Goal: Transaction & Acquisition: Purchase product/service

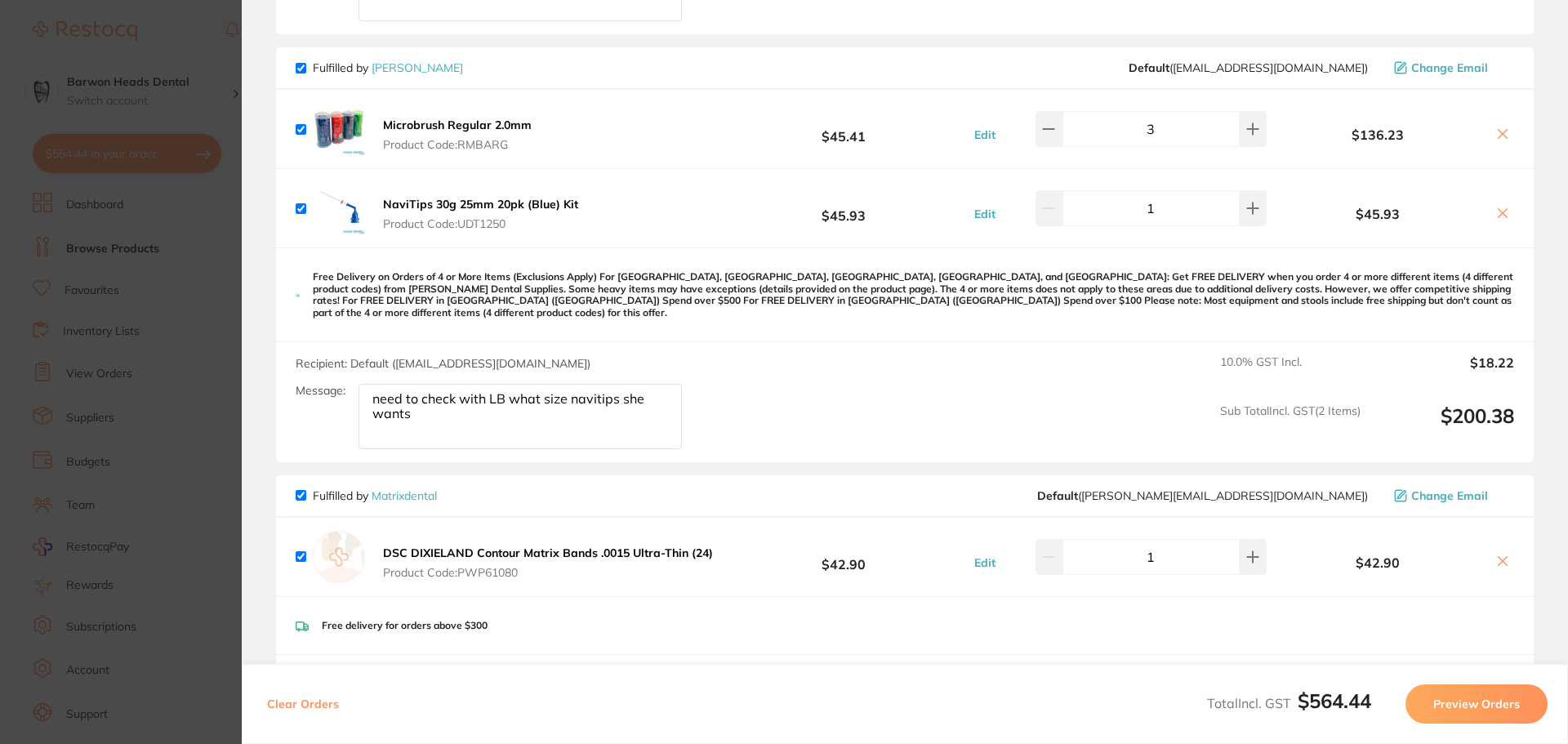
scroll to position [134, 0]
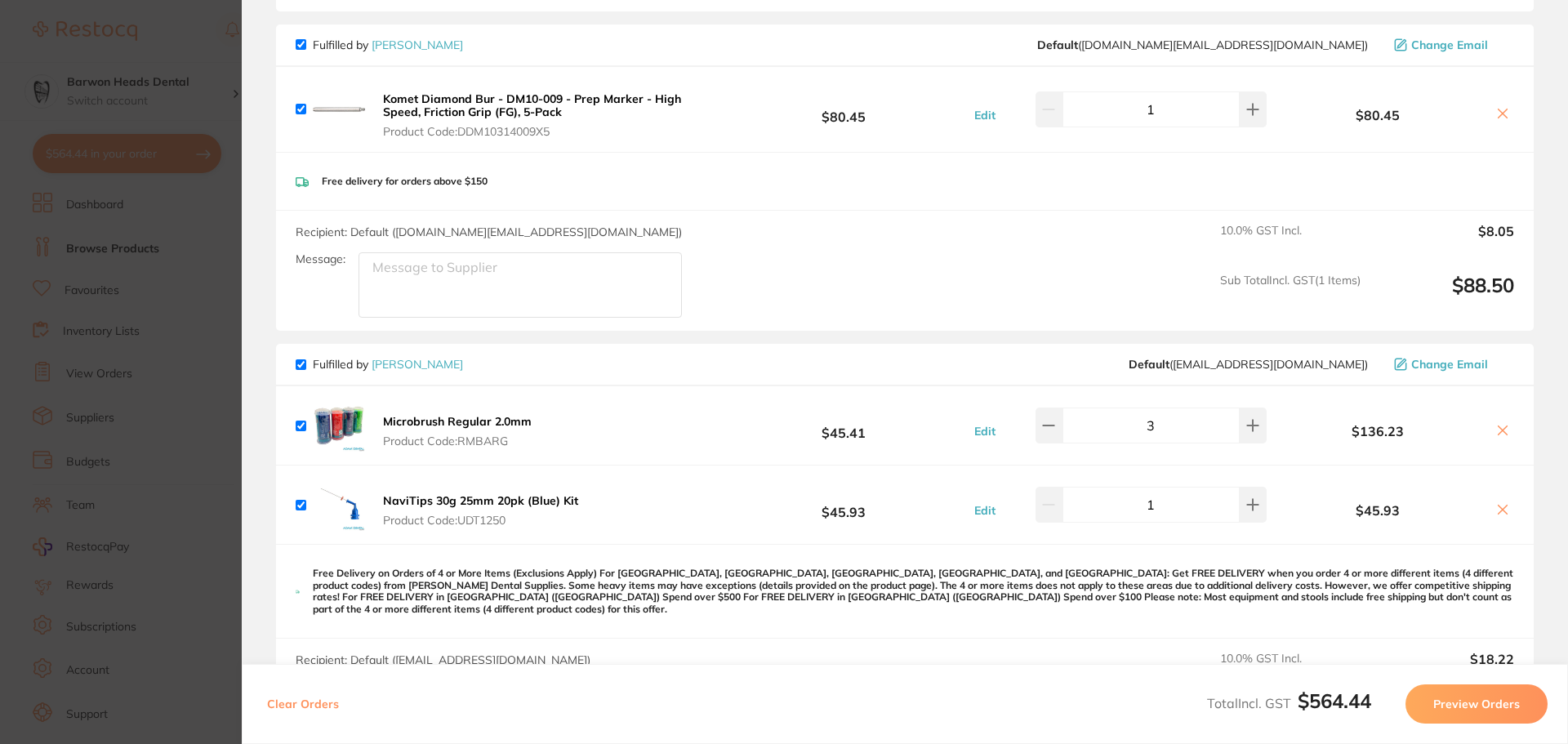
click at [181, 75] on section "Update RRP Set your pre negotiated price for this item. Item Agreed RRP (excl. …" at bounding box center [784, 372] width 1568 height 744
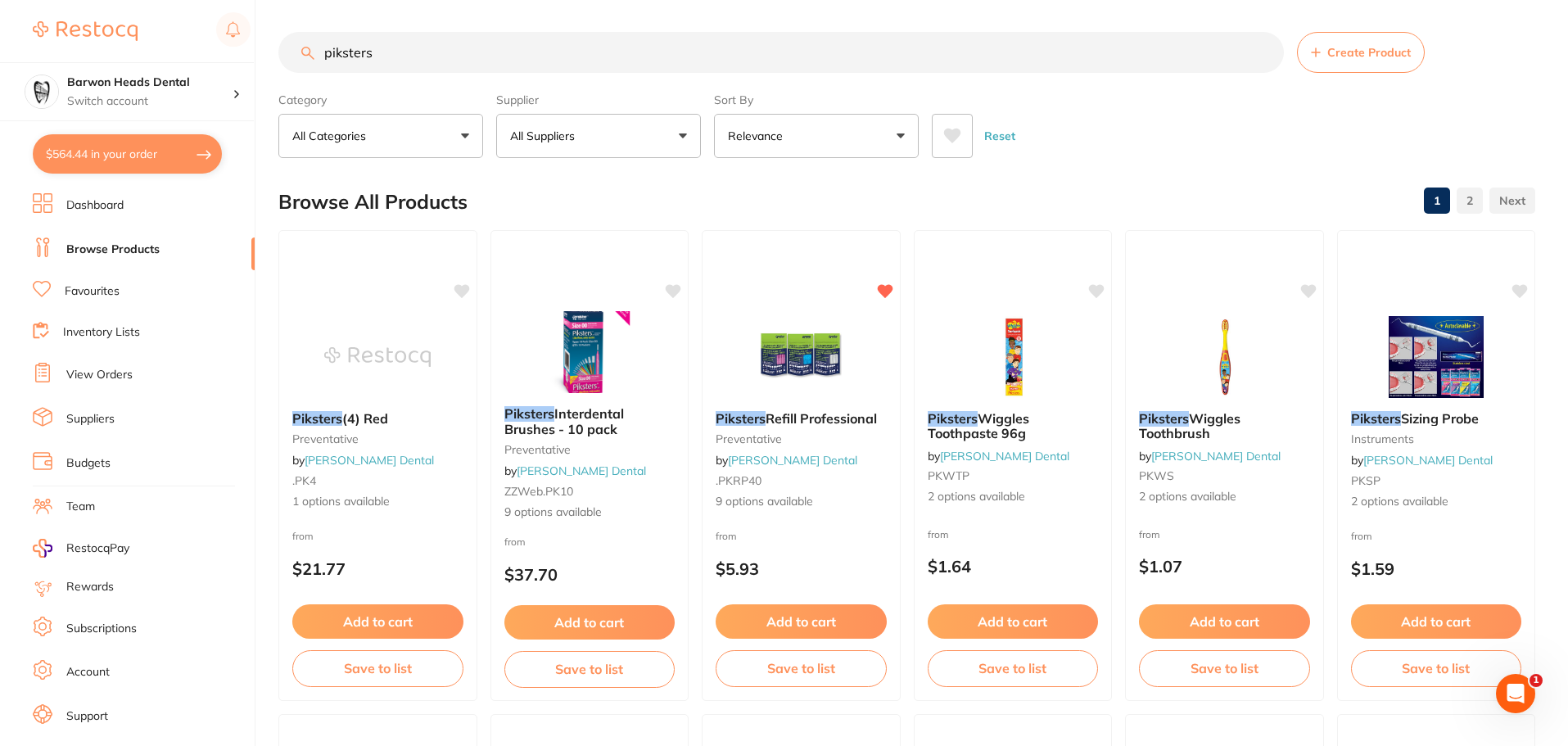
scroll to position [0, 0]
drag, startPoint x: 422, startPoint y: 56, endPoint x: 260, endPoint y: 52, distance: 162.0
click at [260, 52] on div "$564.44 Barwon Heads Dental Switch account Barwon Heads Dental Queenscliff Fami…" at bounding box center [784, 373] width 1568 height 746
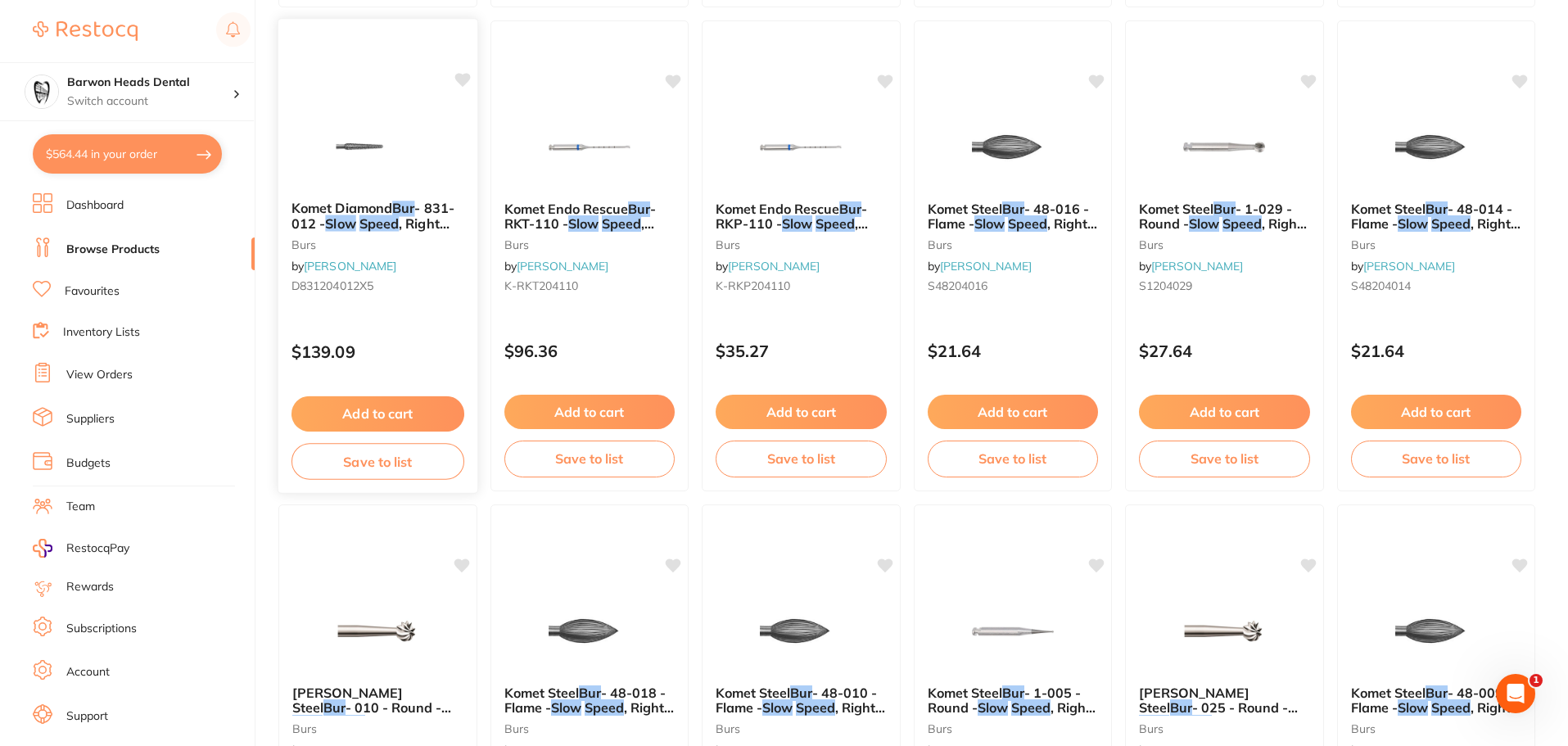
scroll to position [901, 0]
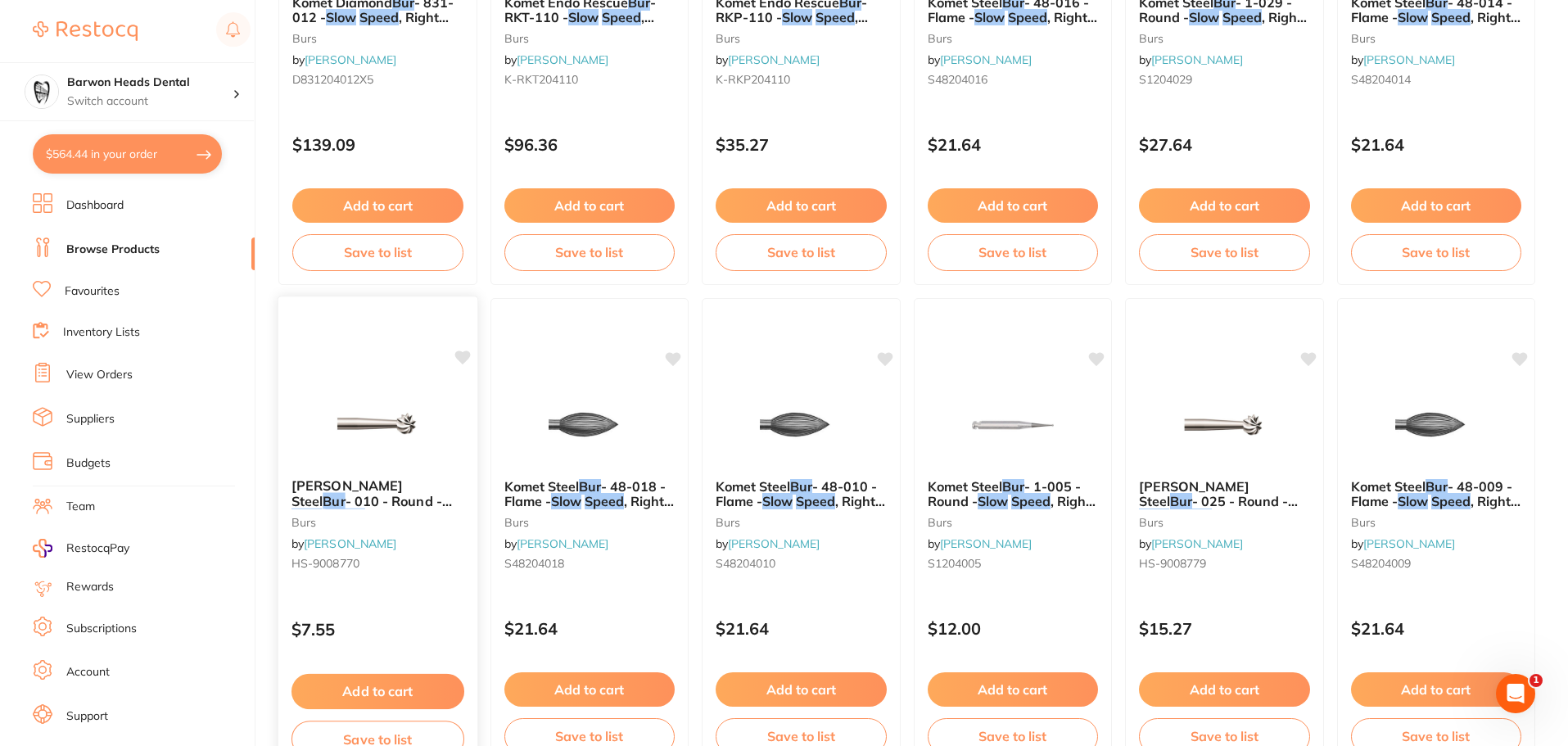
click at [351, 493] on span "- 010 - Round -" at bounding box center [399, 501] width 107 height 17
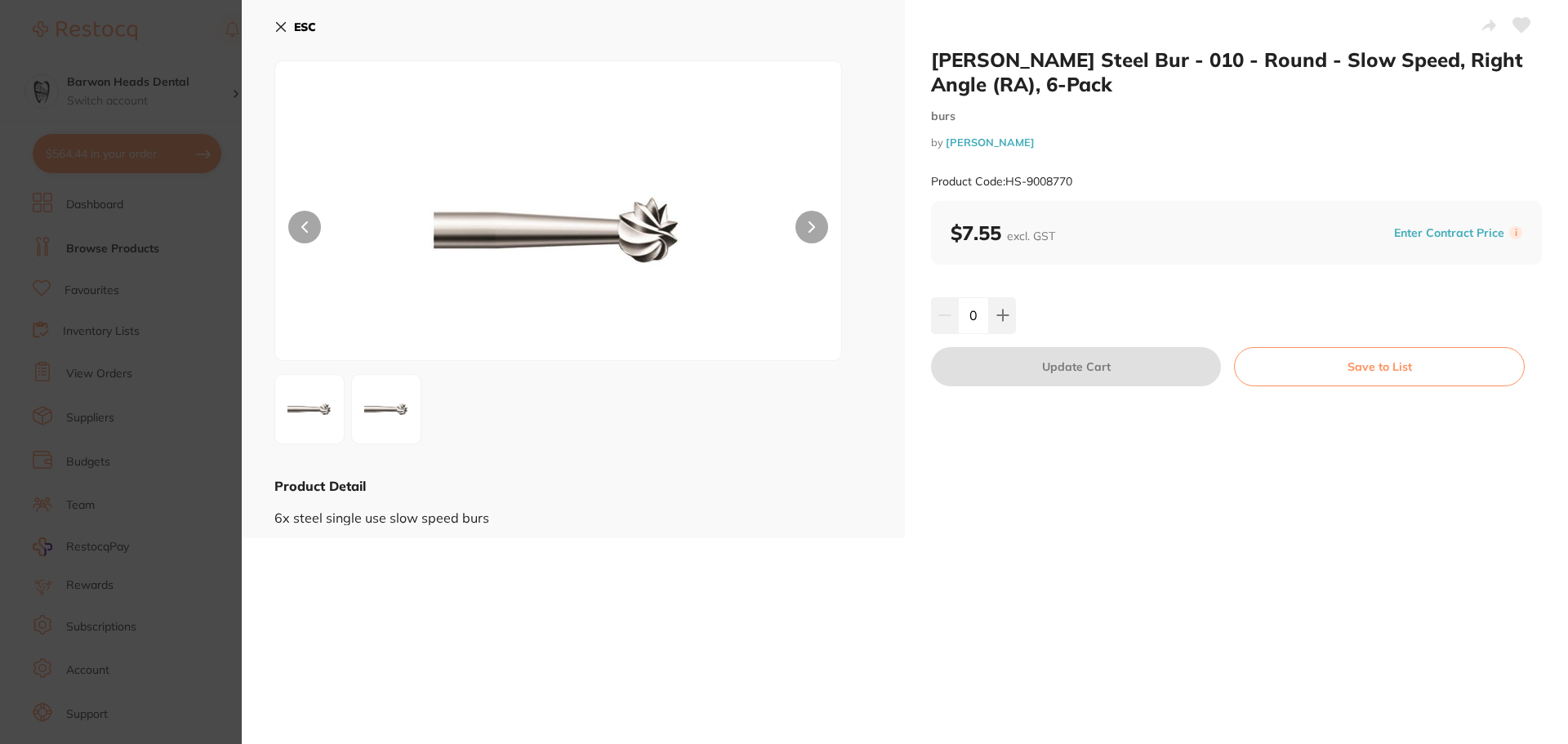
click at [285, 30] on icon at bounding box center [281, 27] width 13 height 13
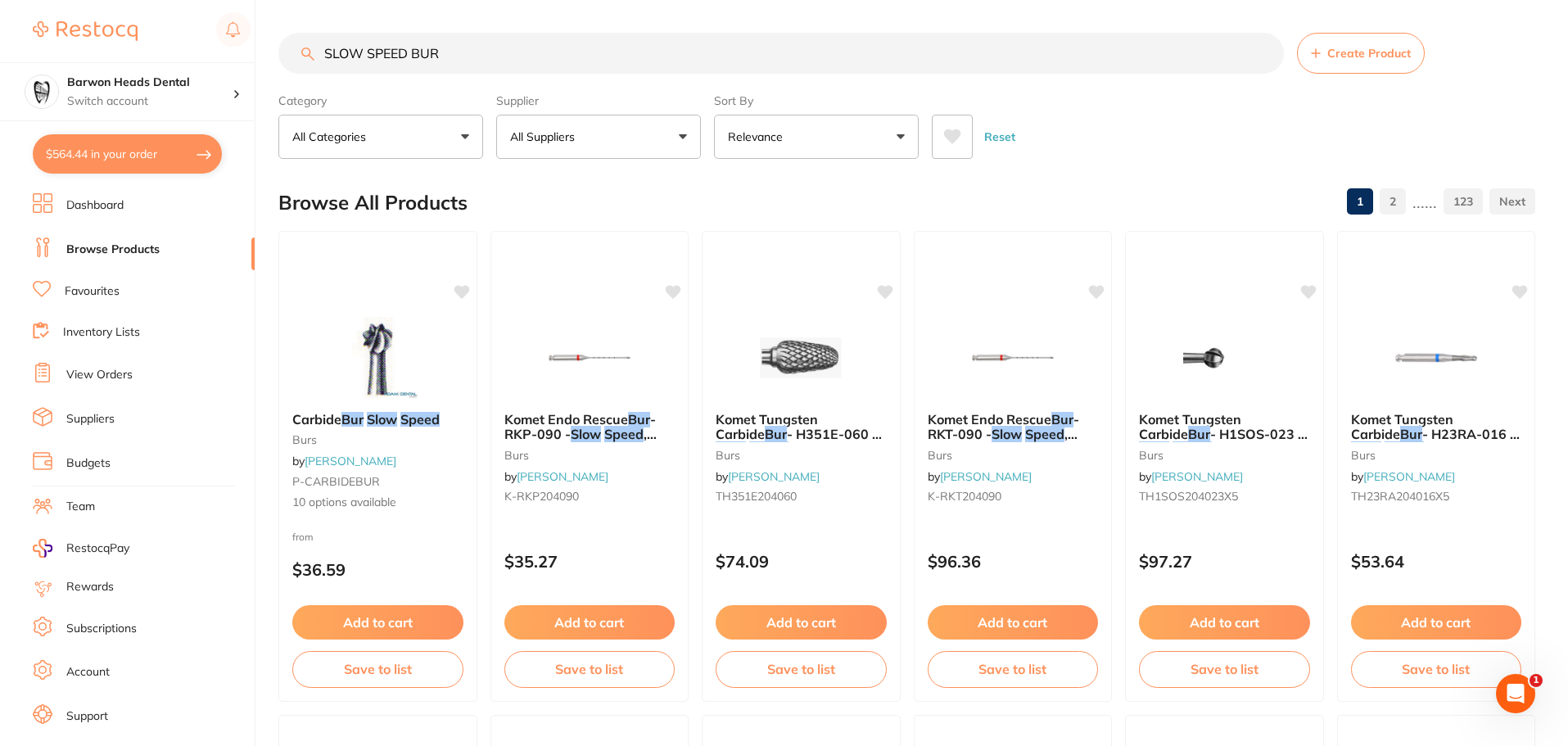
click at [546, 73] on input "SLOW SPEED BUR" at bounding box center [782, 53] width 1006 height 41
type input "SLOW SPEED BUR size4"
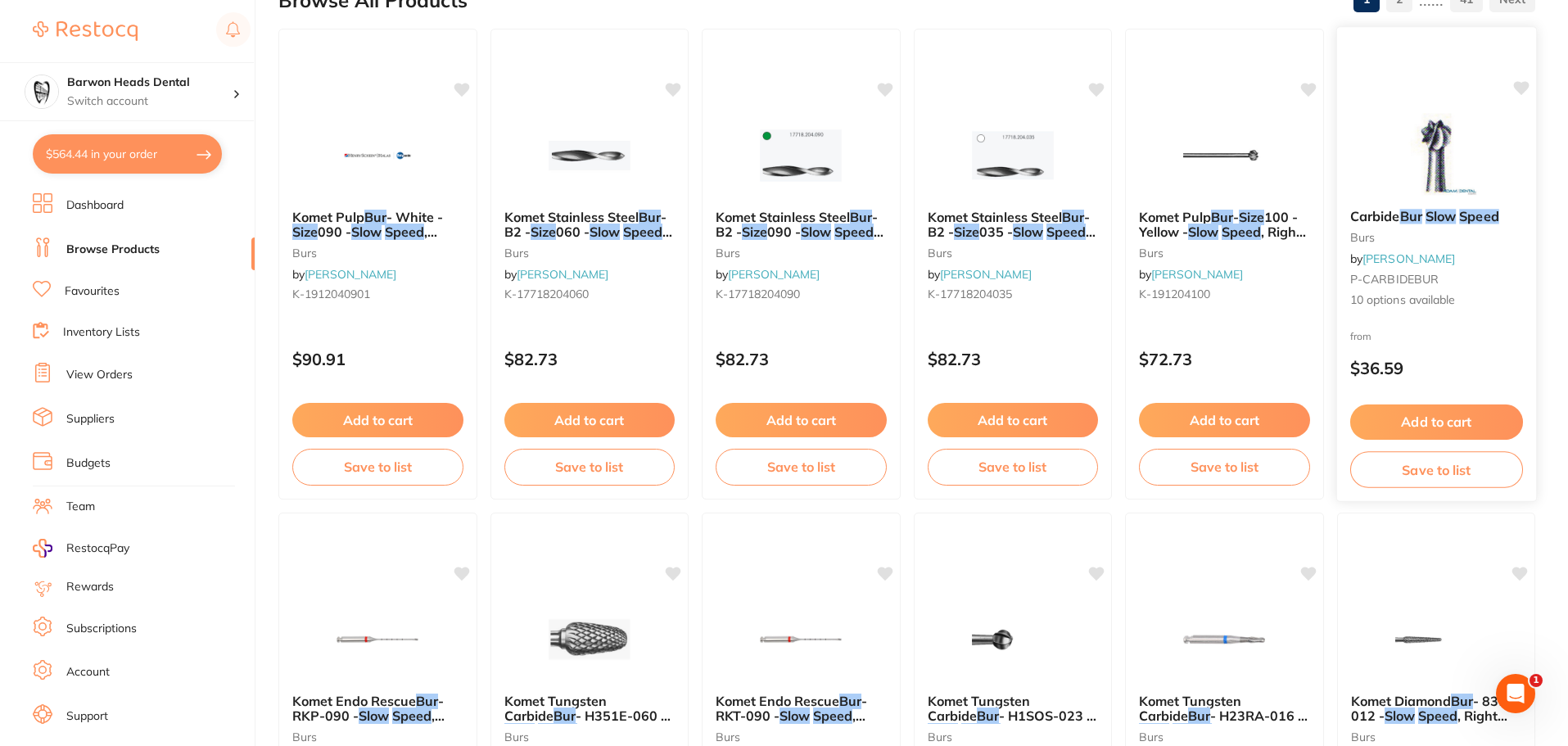
scroll to position [164, 0]
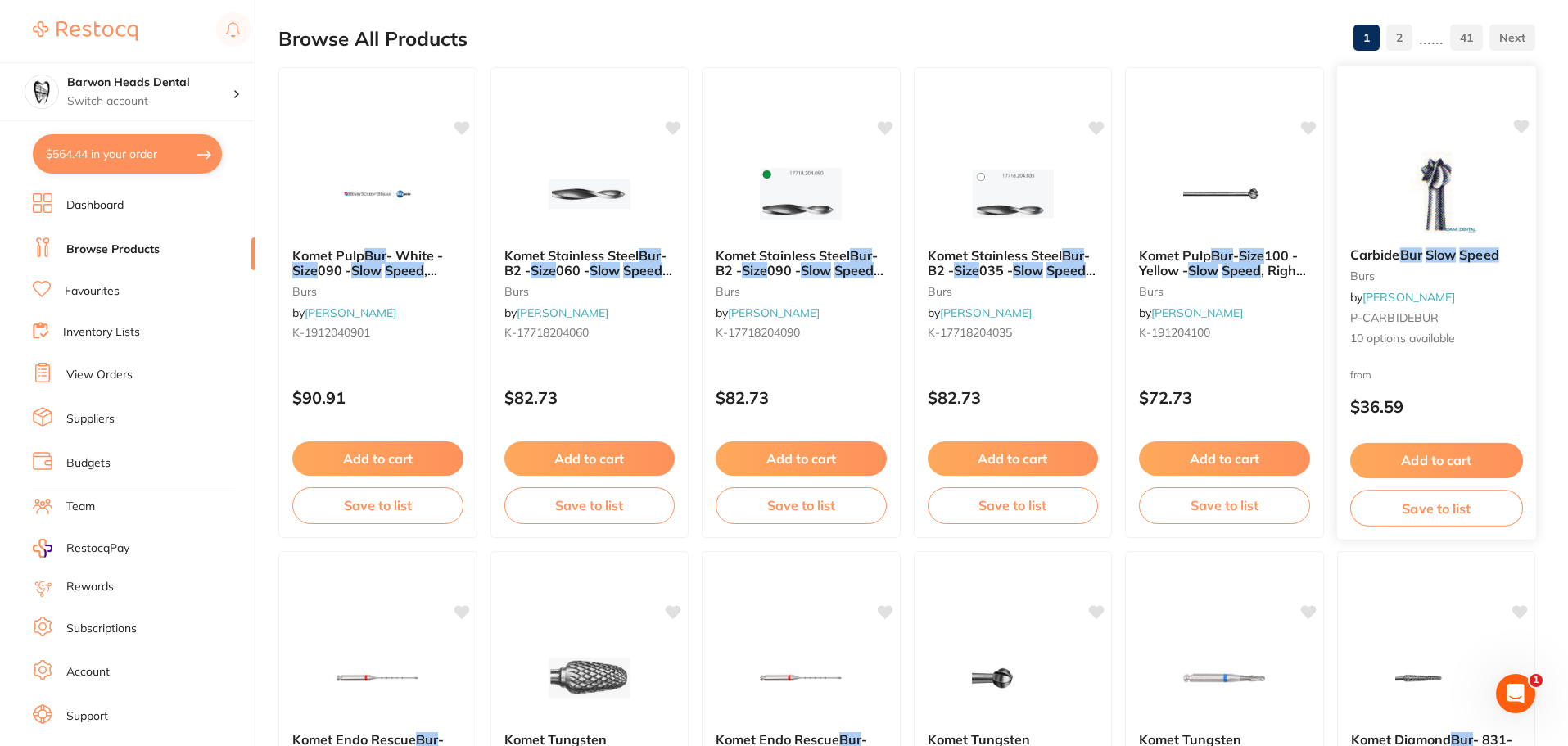
click at [1454, 244] on div "Carbide Bur Slow Speed burs by [PERSON_NAME] P-CARBIDEBUR 10 options available" at bounding box center [1435, 297] width 199 height 126
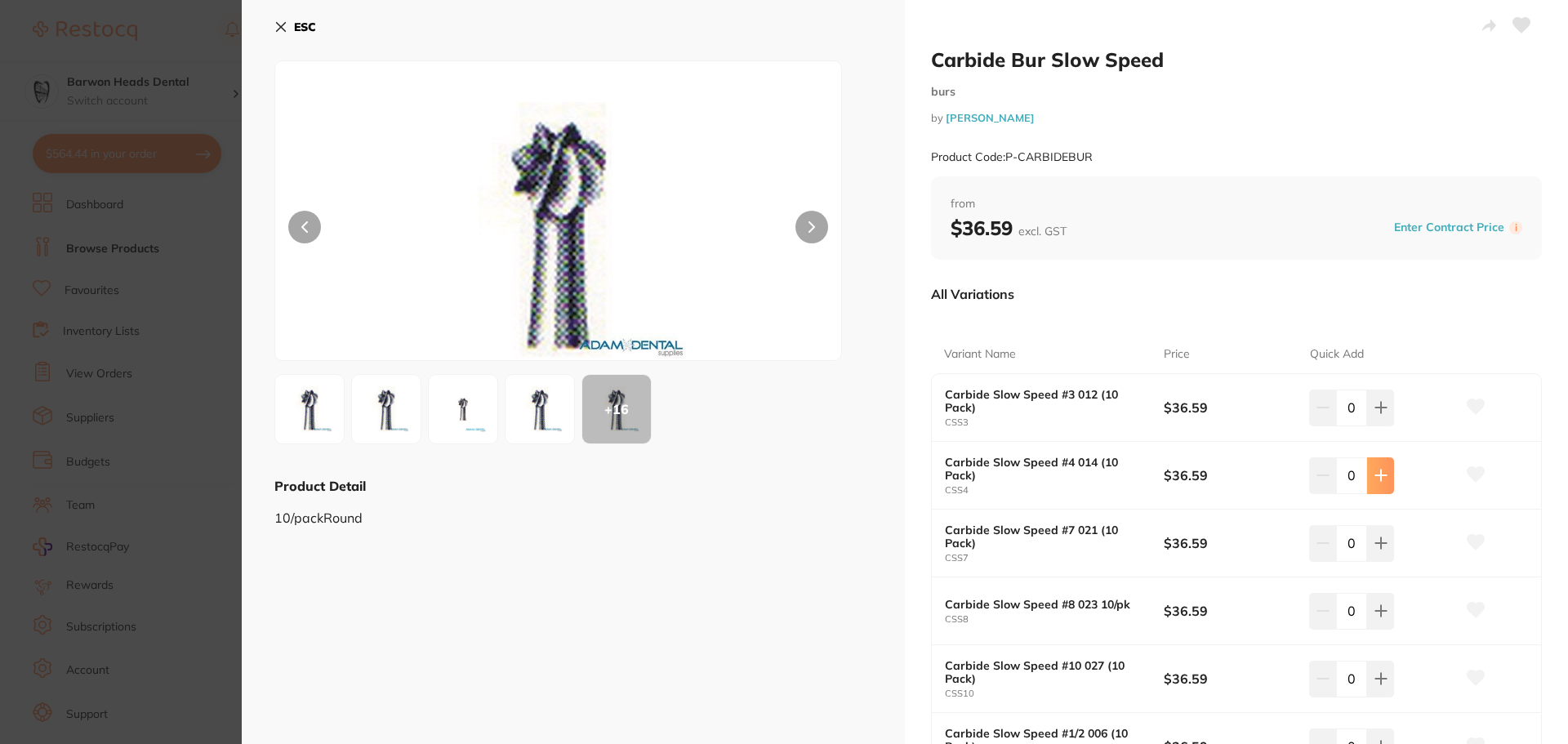
click at [1385, 483] on button at bounding box center [1380, 475] width 27 height 36
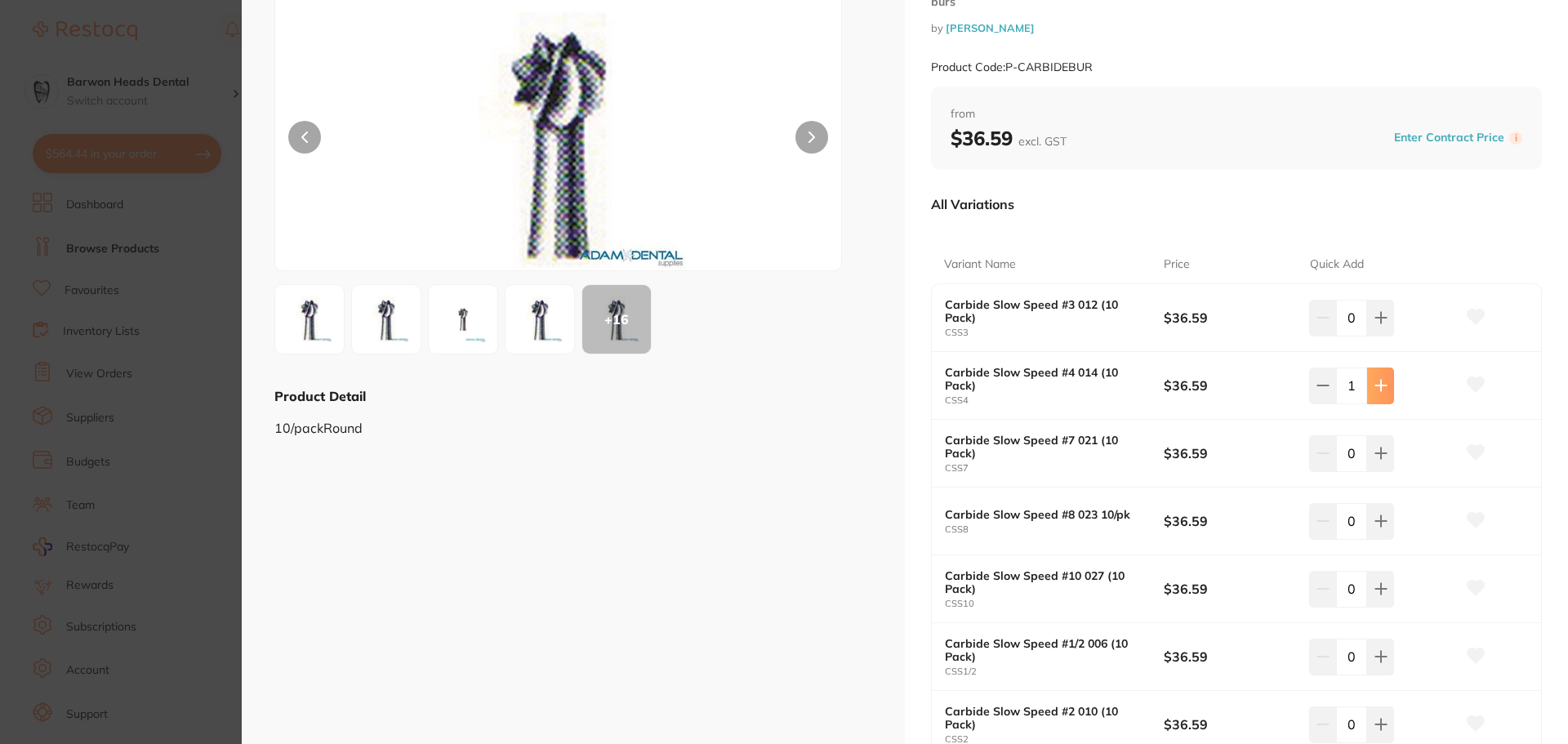
scroll to position [82, 0]
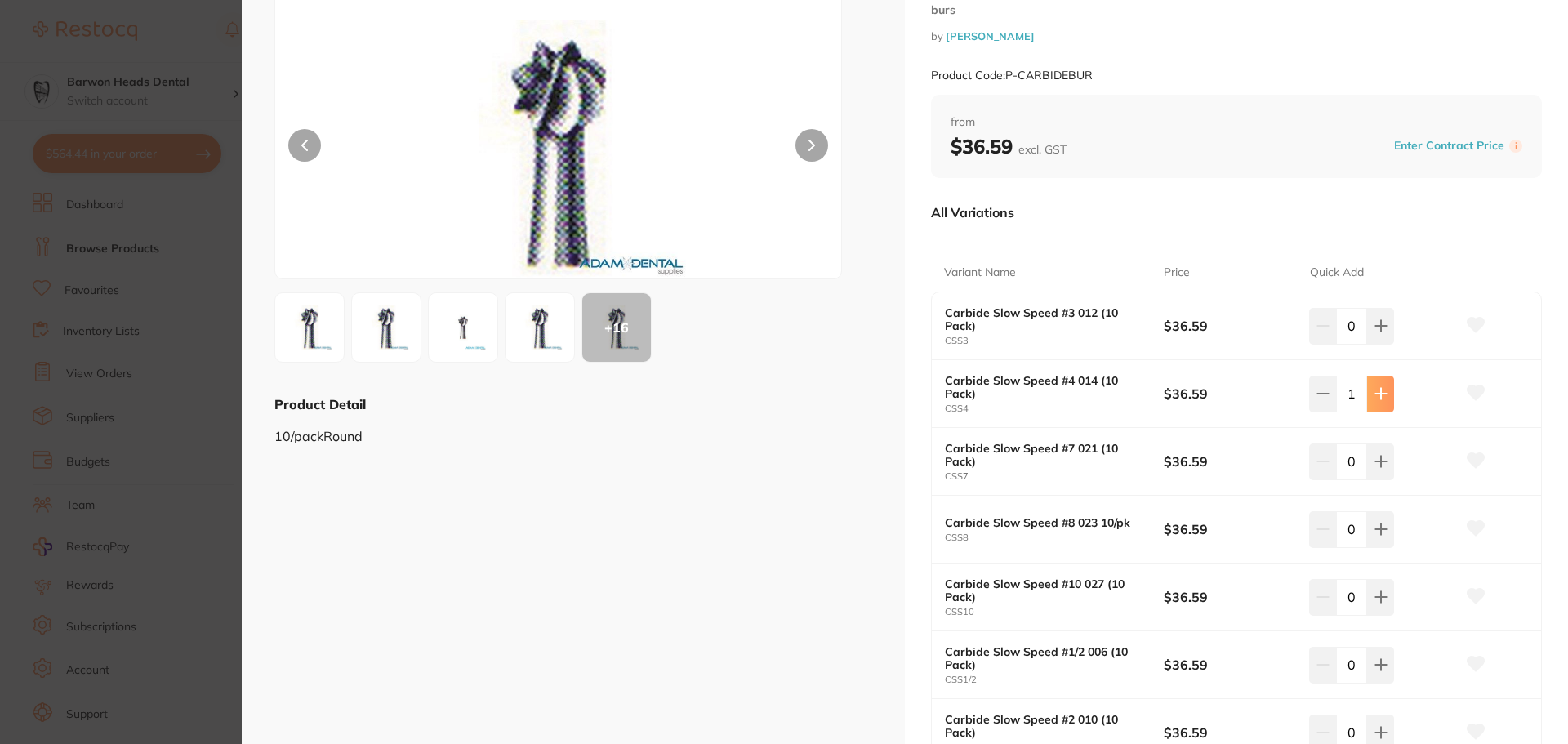
click at [1371, 405] on button at bounding box center [1380, 393] width 27 height 36
type input "2"
